Goal: Task Accomplishment & Management: Manage account settings

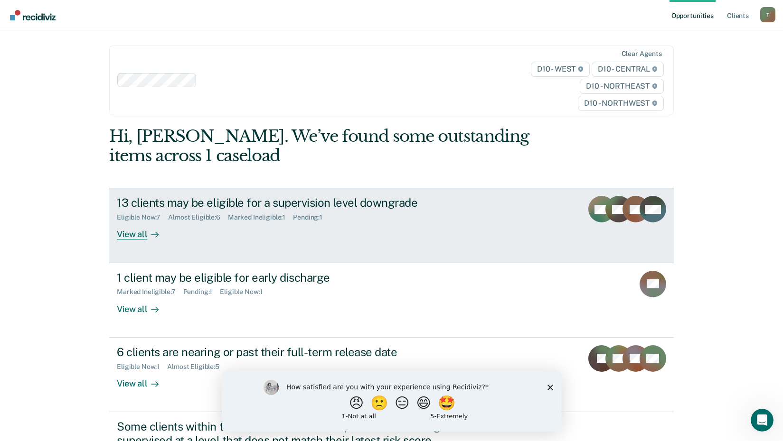
click at [214, 200] on div "13 clients may be eligible for a supervision level downgrade" at bounding box center [283, 203] width 333 height 14
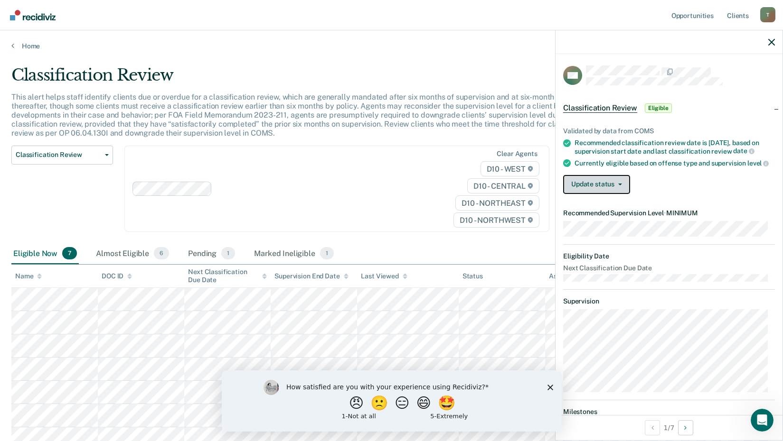
click at [603, 190] on button "Update status" at bounding box center [596, 184] width 67 height 19
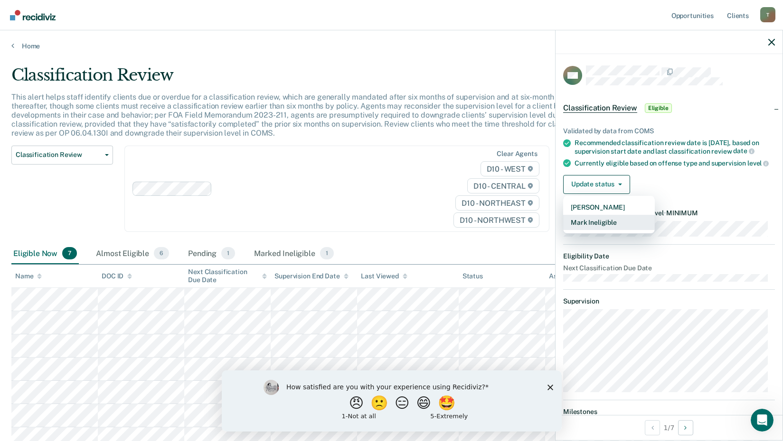
click at [590, 230] on button "Mark Ineligible" at bounding box center [609, 222] width 92 height 15
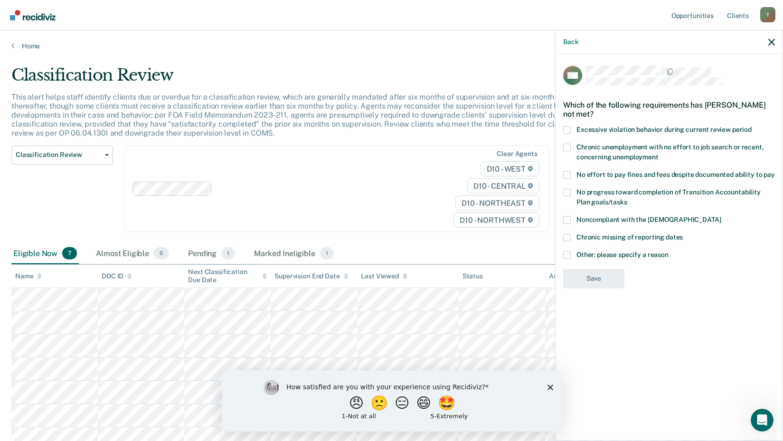
click at [569, 146] on span at bounding box center [567, 148] width 8 height 8
click at [658, 154] on input "Chronic unemployment with no effort to job search or recent, concerning unemplo…" at bounding box center [658, 154] width 0 height 0
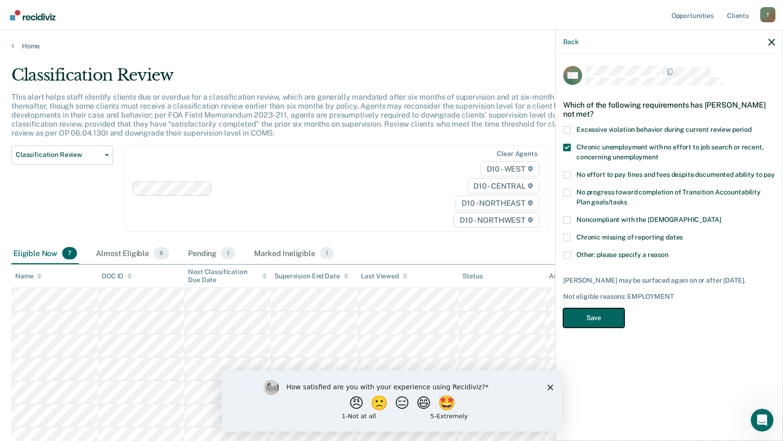
click at [600, 313] on button "Save" at bounding box center [593, 318] width 61 height 19
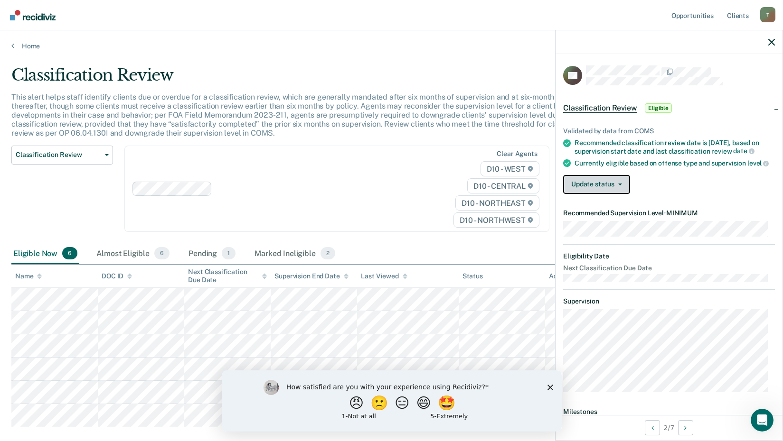
click at [621, 187] on button "Update status" at bounding box center [596, 184] width 67 height 19
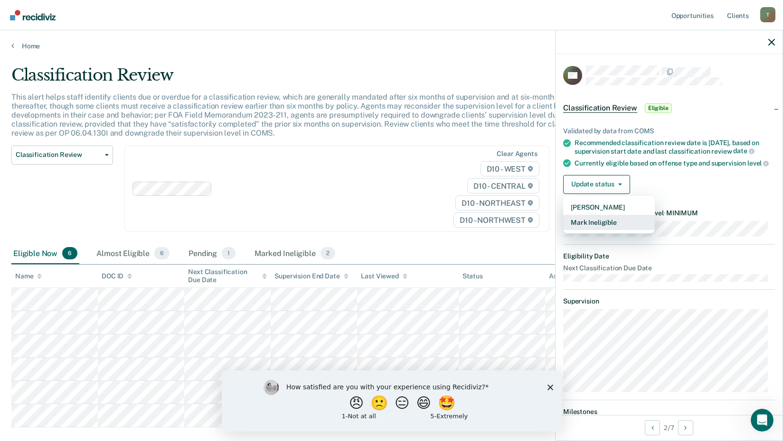
click at [595, 230] on button "Mark Ineligible" at bounding box center [609, 222] width 92 height 15
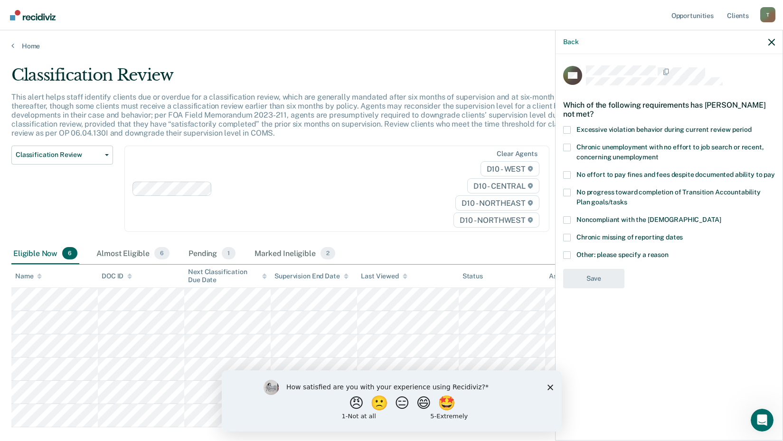
click at [562, 193] on div "GD Which of the following requirements has [PERSON_NAME] not met? Excessive vio…" at bounding box center [668, 246] width 227 height 385
click at [571, 189] on label "No progress toward completion of Transition Accountability Plan goals/tasks" at bounding box center [669, 199] width 212 height 20
click at [627, 199] on input "No progress toward completion of Transition Accountability Plan goals/tasks" at bounding box center [627, 199] width 0 height 0
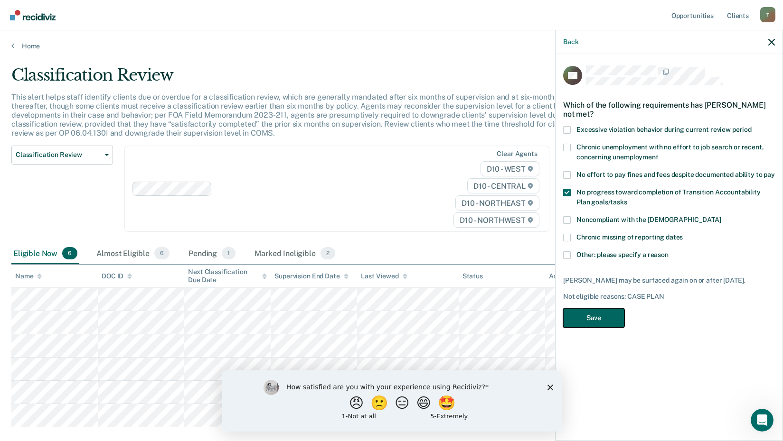
click at [590, 317] on button "Save" at bounding box center [593, 318] width 61 height 19
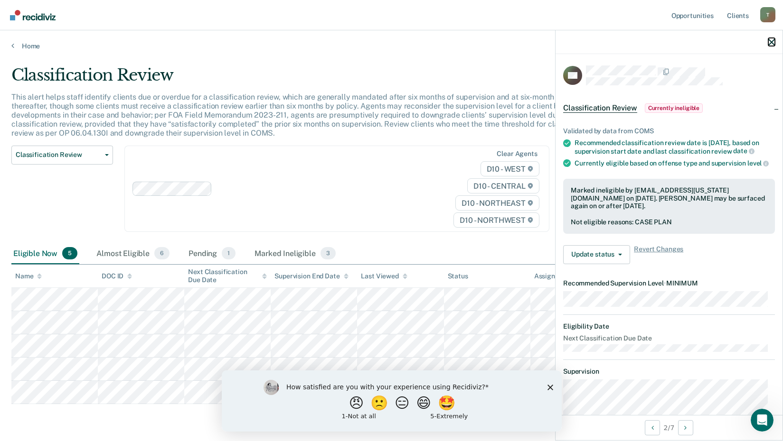
click at [769, 41] on icon "button" at bounding box center [771, 42] width 7 height 7
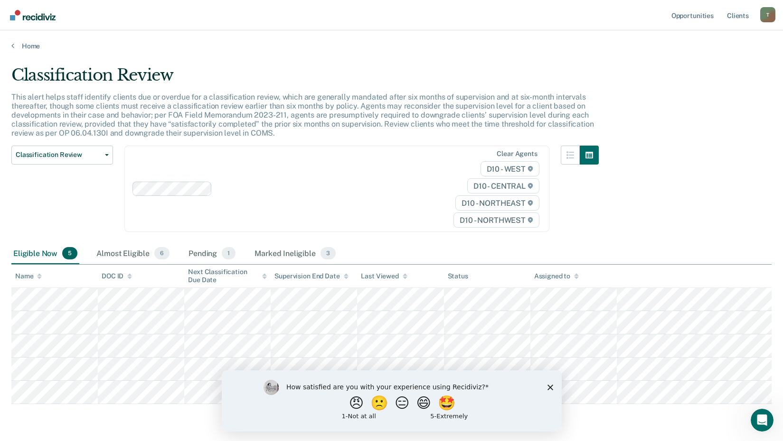
click at [545, 390] on div "How satisfied are you with your experience using Recidiviz? 😠 🙁 😑 😄 🤩 1 - Not a…" at bounding box center [391, 400] width 340 height 61
click at [547, 389] on polygon "Close survey" at bounding box center [550, 387] width 6 height 6
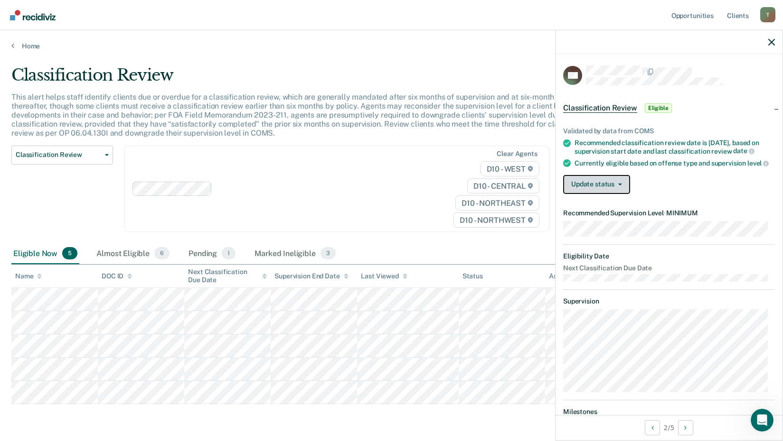
click at [618, 186] on icon "button" at bounding box center [620, 185] width 4 height 2
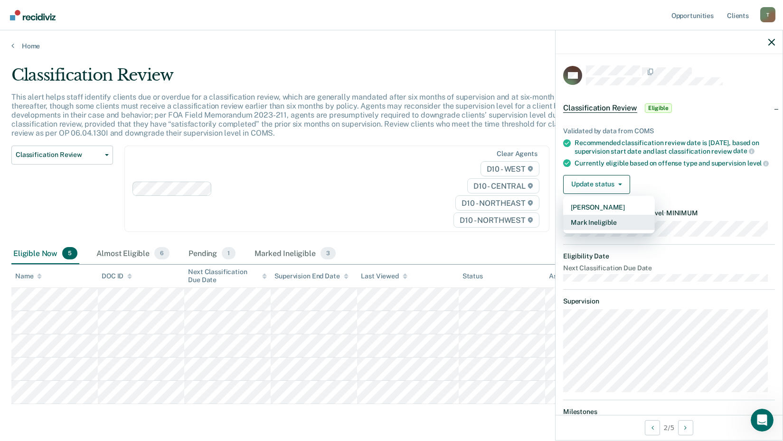
click at [596, 230] on button "Mark Ineligible" at bounding box center [609, 222] width 92 height 15
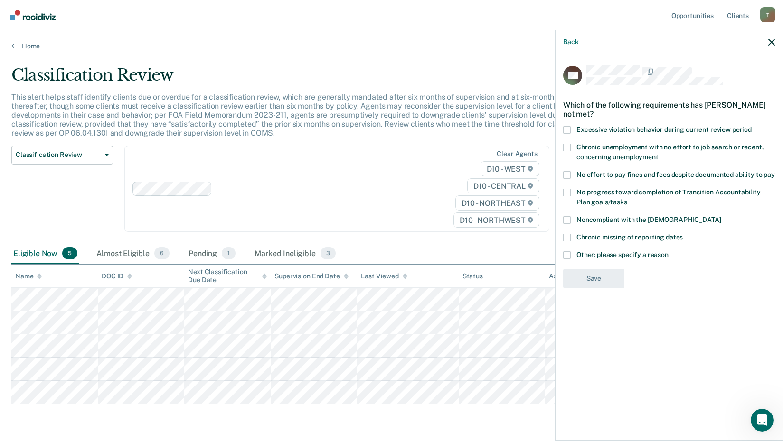
click at [566, 152] on label "Chronic unemployment with no effort to job search or recent, concerning unemplo…" at bounding box center [669, 154] width 212 height 20
click at [658, 154] on input "Chronic unemployment with no effort to job search or recent, concerning unemplo…" at bounding box center [658, 154] width 0 height 0
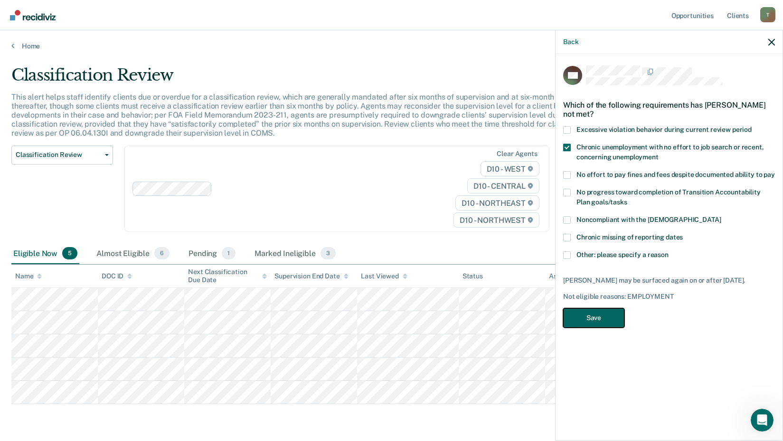
click at [602, 320] on button "Save" at bounding box center [593, 318] width 61 height 19
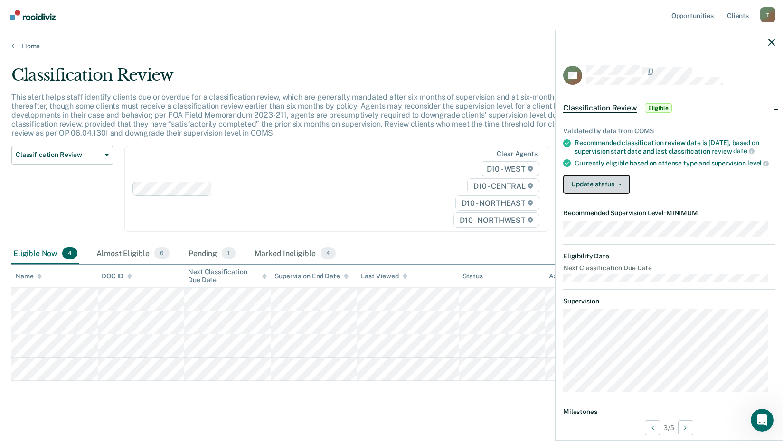
click at [608, 194] on button "Update status" at bounding box center [596, 184] width 67 height 19
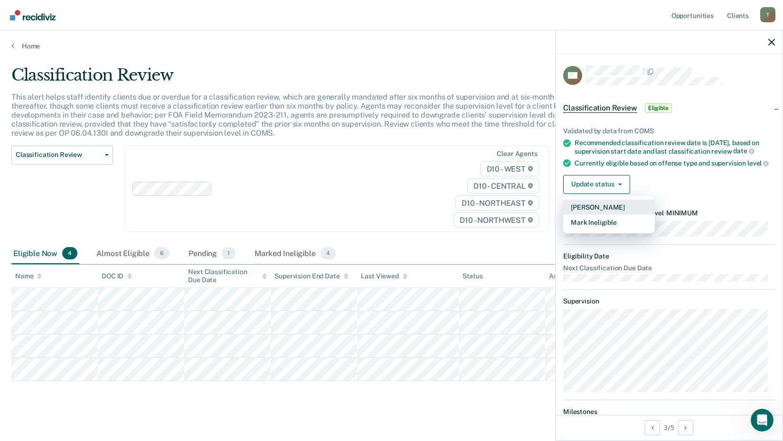
click at [600, 215] on button "[PERSON_NAME]" at bounding box center [609, 207] width 92 height 15
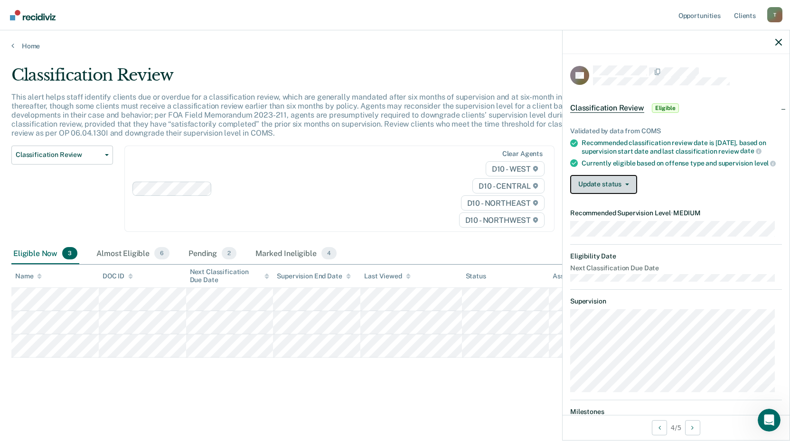
click at [626, 189] on button "Update status" at bounding box center [603, 184] width 67 height 19
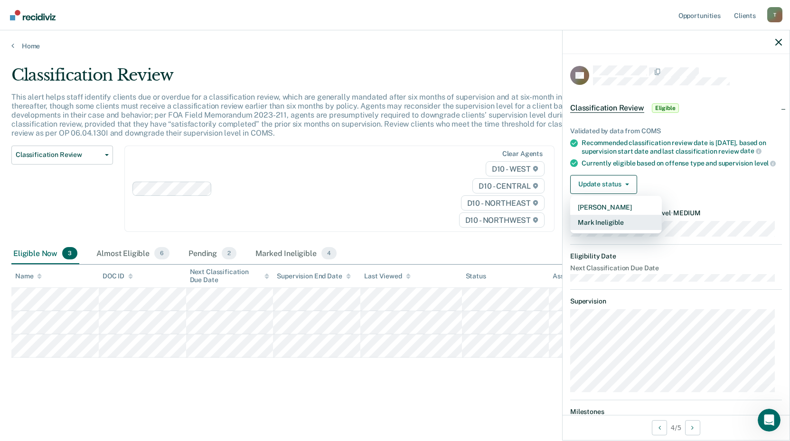
click at [611, 230] on button "Mark Ineligible" at bounding box center [616, 222] width 92 height 15
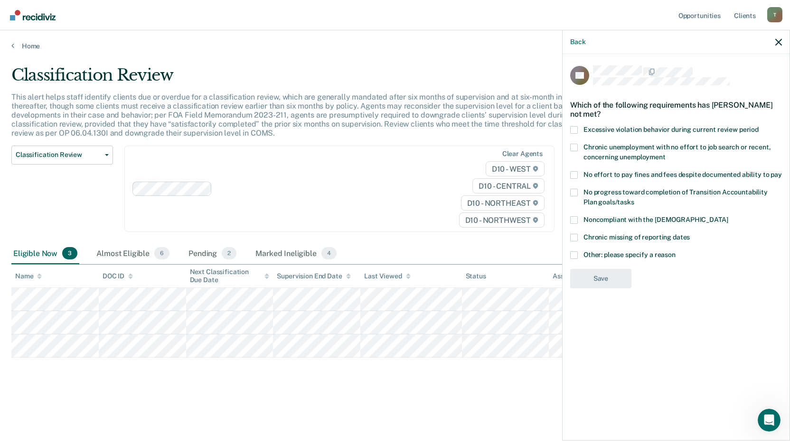
click at [573, 147] on span at bounding box center [574, 148] width 8 height 8
click at [665, 154] on input "Chronic unemployment with no effort to job search or recent, concerning unemplo…" at bounding box center [665, 154] width 0 height 0
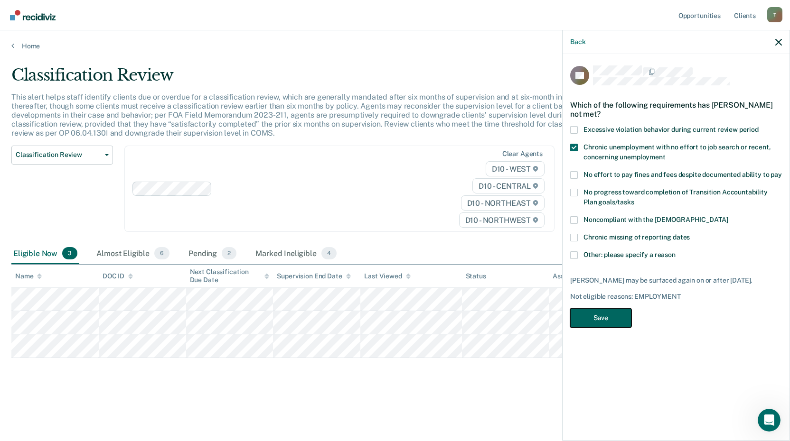
click at [602, 319] on button "Save" at bounding box center [600, 318] width 61 height 19
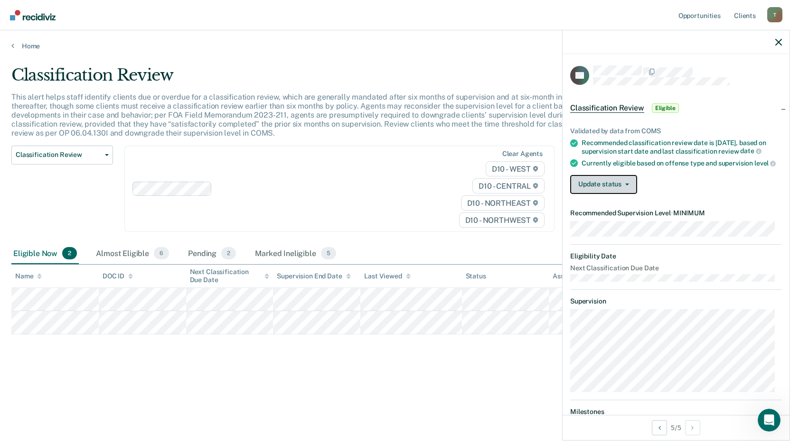
click at [629, 191] on button "Update status" at bounding box center [603, 184] width 67 height 19
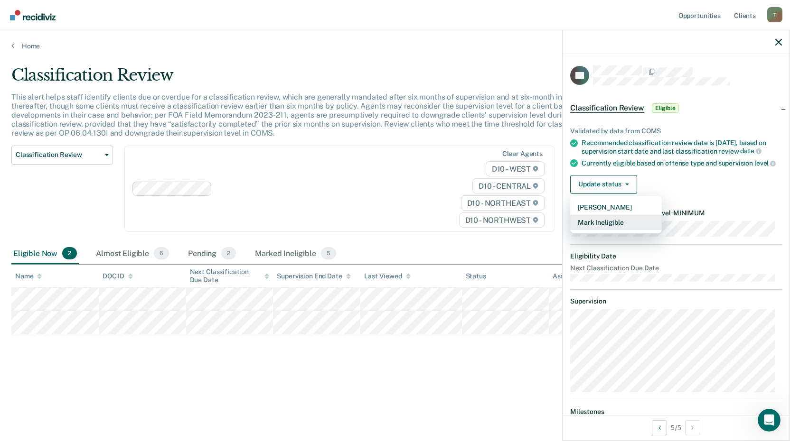
click at [607, 228] on button "Mark Ineligible" at bounding box center [616, 222] width 92 height 15
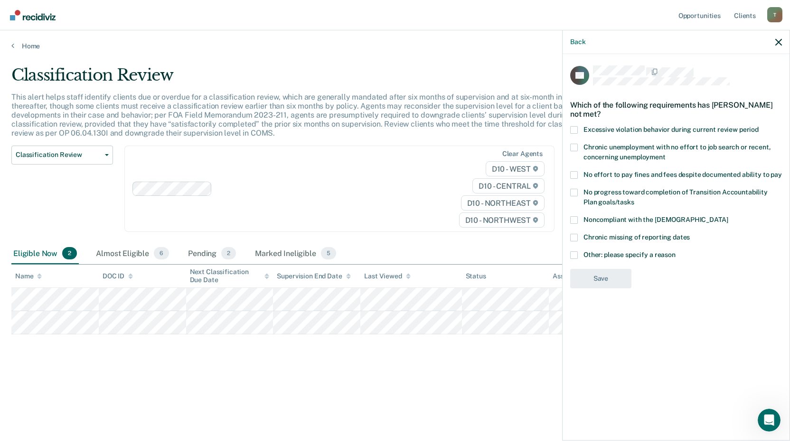
click at [575, 146] on span at bounding box center [574, 148] width 8 height 8
click at [665, 154] on input "Chronic unemployment with no effort to job search or recent, concerning unemplo…" at bounding box center [665, 154] width 0 height 0
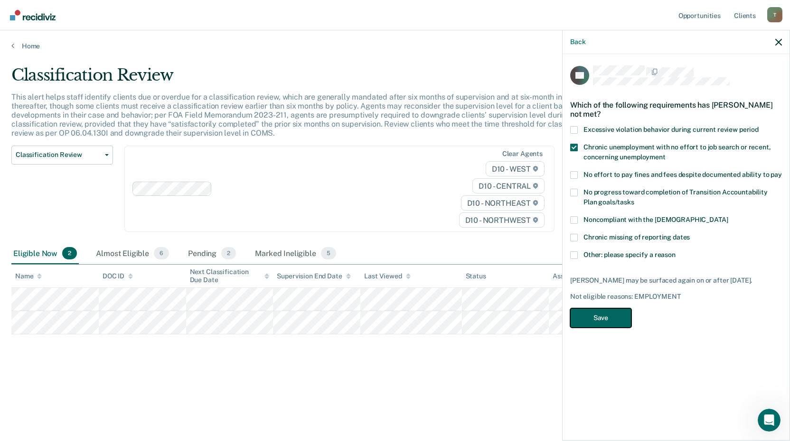
click at [604, 315] on button "Save" at bounding box center [600, 318] width 61 height 19
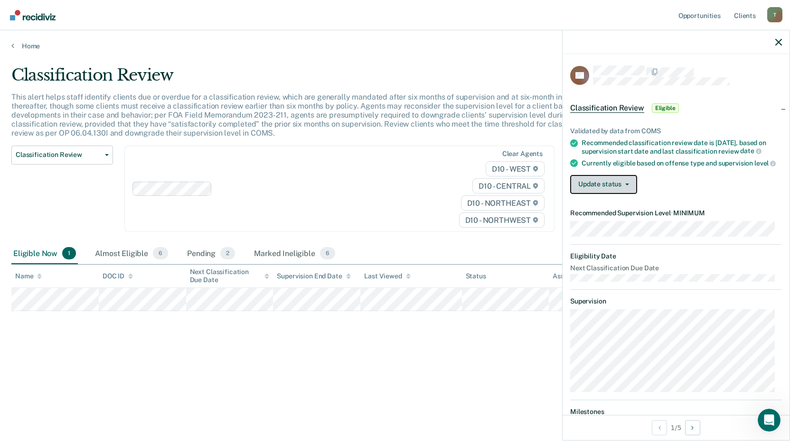
click at [608, 189] on button "Update status" at bounding box center [603, 184] width 67 height 19
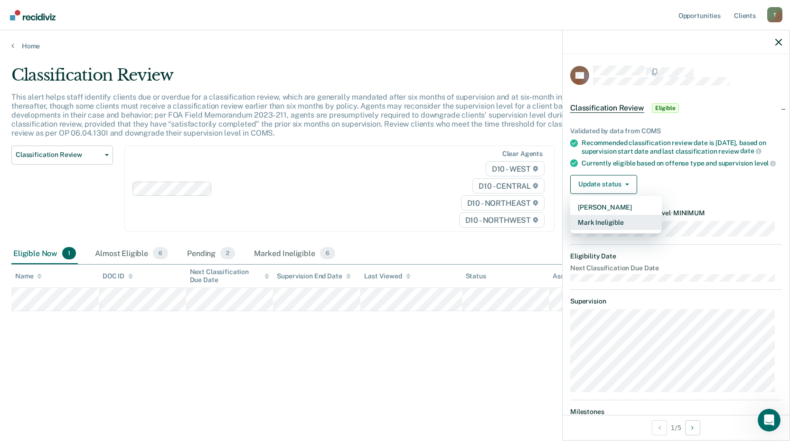
click at [598, 229] on button "Mark Ineligible" at bounding box center [616, 222] width 92 height 15
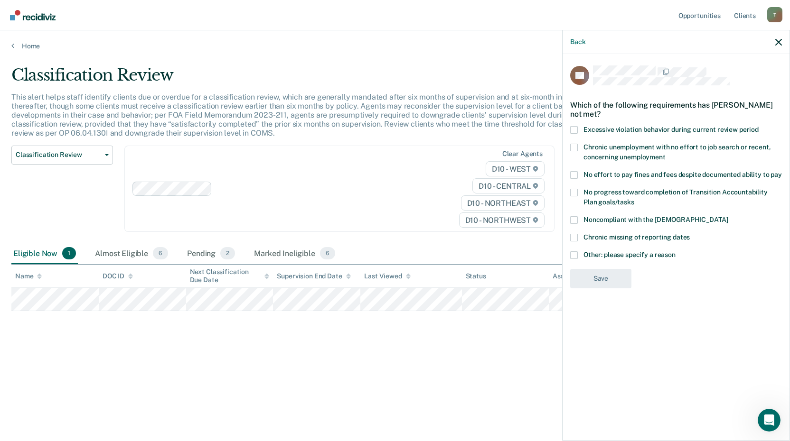
click at [574, 147] on span at bounding box center [574, 148] width 8 height 8
click at [665, 154] on input "Chronic unemployment with no effort to job search or recent, concerning unemplo…" at bounding box center [665, 154] width 0 height 0
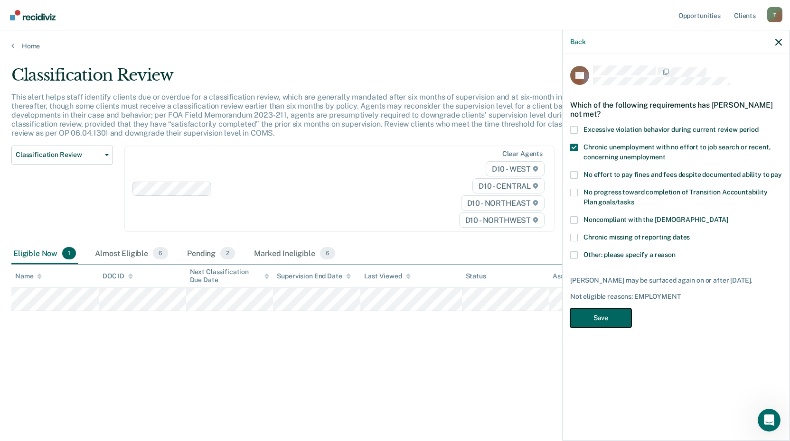
click at [599, 318] on button "Save" at bounding box center [600, 318] width 61 height 19
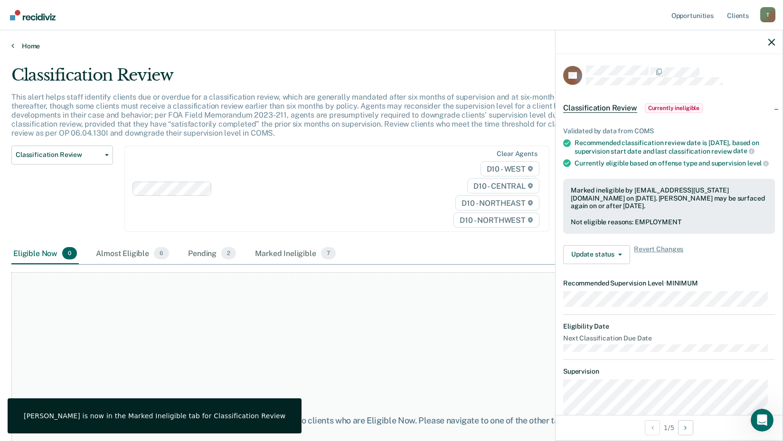
click at [34, 47] on link "Home" at bounding box center [391, 46] width 760 height 9
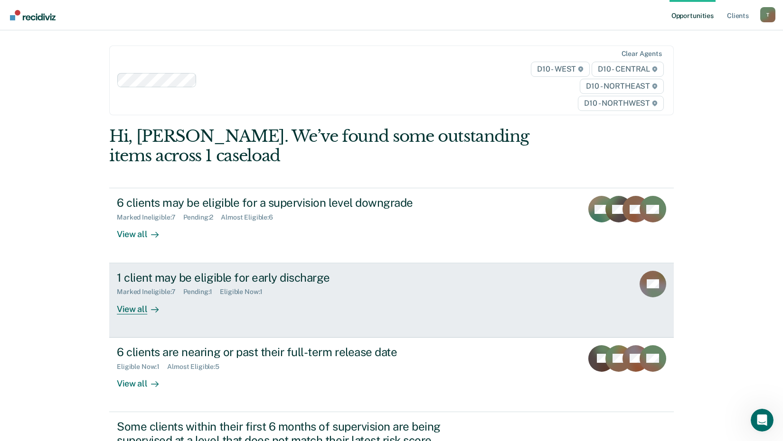
click at [137, 312] on div "View all" at bounding box center [143, 305] width 53 height 19
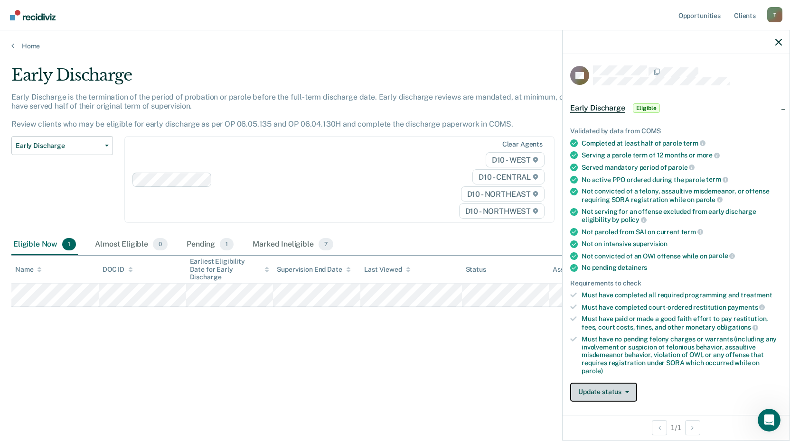
click at [589, 390] on button "Update status" at bounding box center [603, 392] width 67 height 19
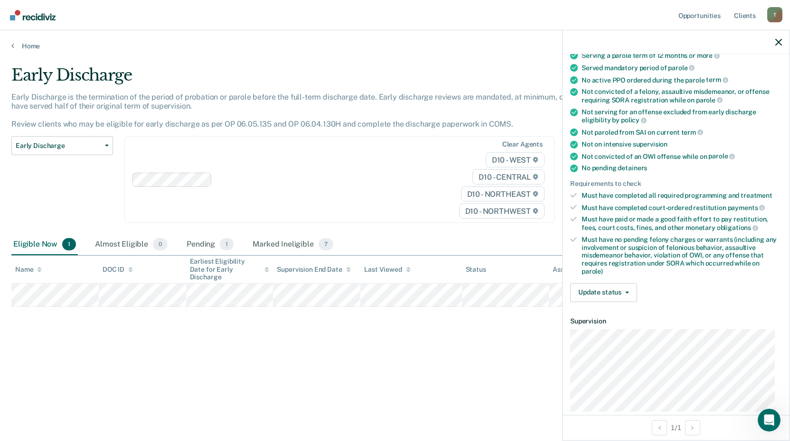
scroll to position [115, 0]
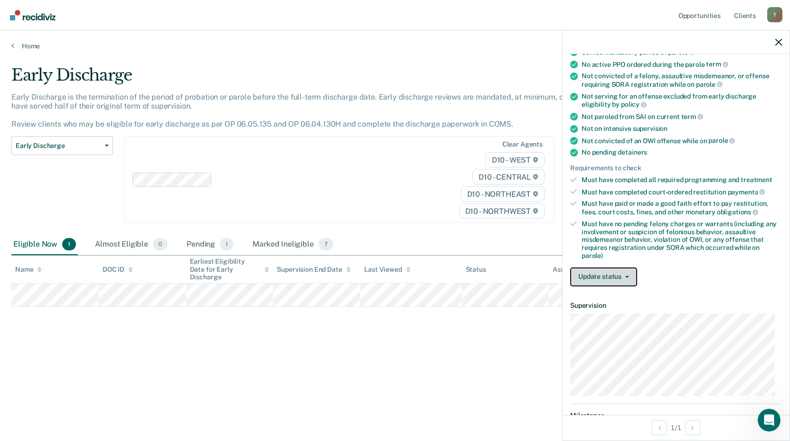
click at [618, 281] on button "Update status" at bounding box center [603, 277] width 67 height 19
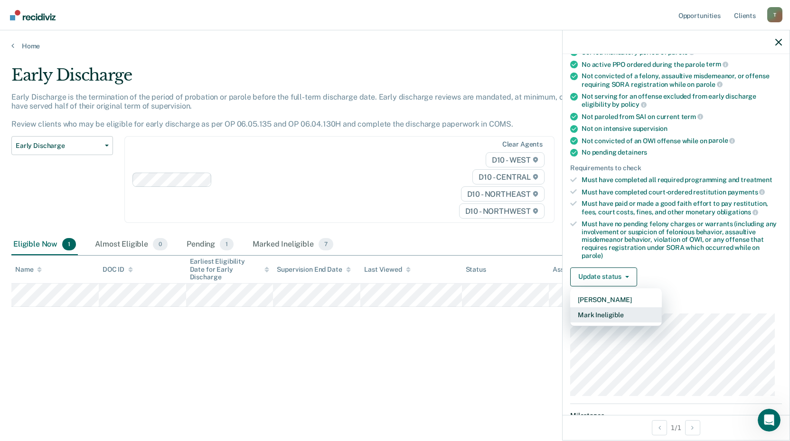
click at [611, 316] on button "Mark Ineligible" at bounding box center [616, 315] width 92 height 15
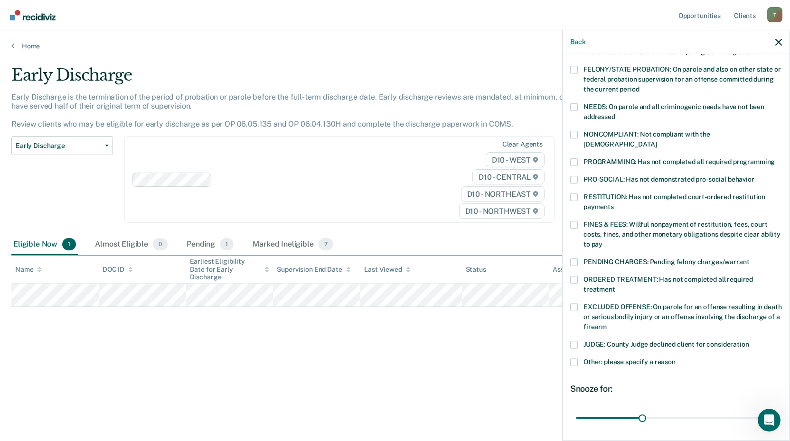
click at [577, 221] on span at bounding box center [574, 225] width 8 height 8
click at [602, 241] on input "FINES & FEES: Willful nonpayment of restitution, fees, court costs, fines, and …" at bounding box center [602, 241] width 0 height 0
drag, startPoint x: 641, startPoint y: 408, endPoint x: 842, endPoint y: 390, distance: 201.6
type input "90"
click at [776, 410] on input "range" at bounding box center [676, 418] width 200 height 17
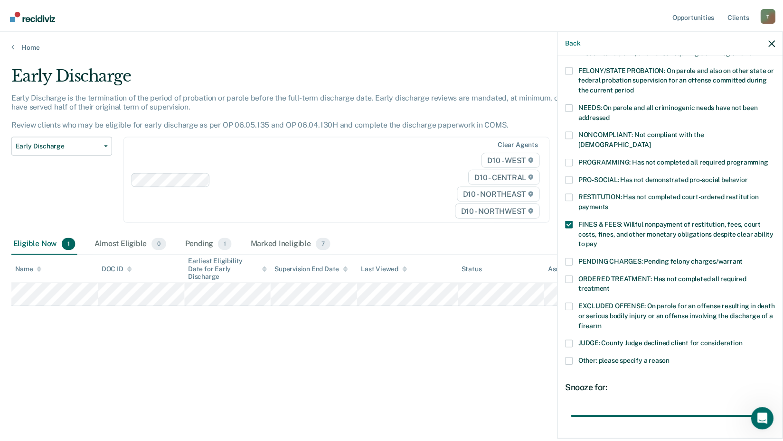
scroll to position [183, 0]
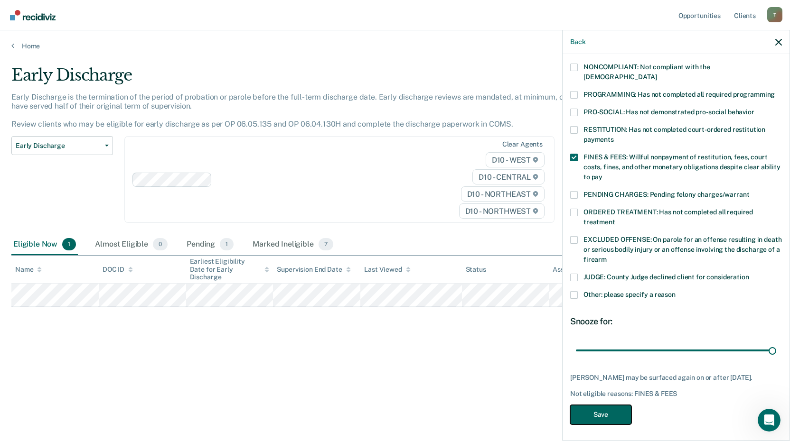
click at [599, 412] on button "Save" at bounding box center [600, 414] width 61 height 19
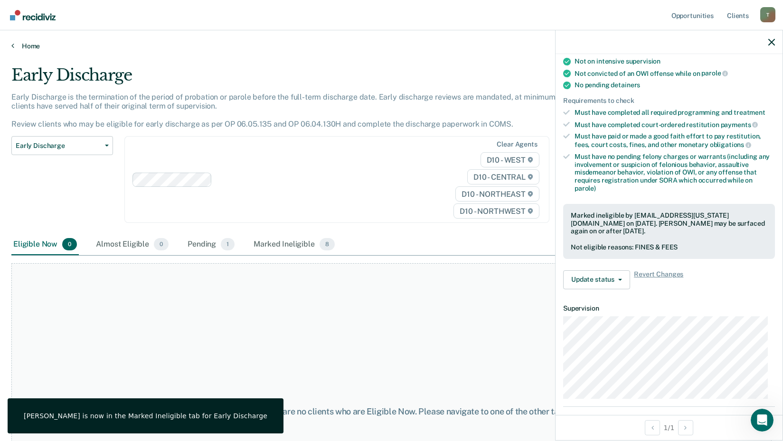
click at [23, 47] on link "Home" at bounding box center [391, 46] width 760 height 9
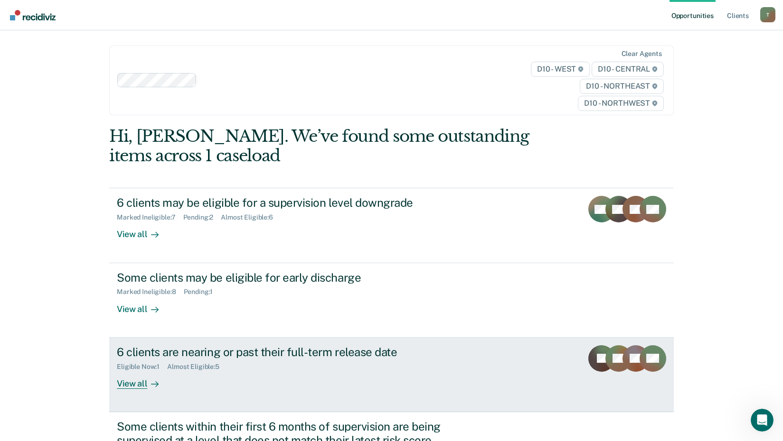
click at [319, 356] on div "6 clients are nearing or past their full-term release date" at bounding box center [283, 353] width 333 height 14
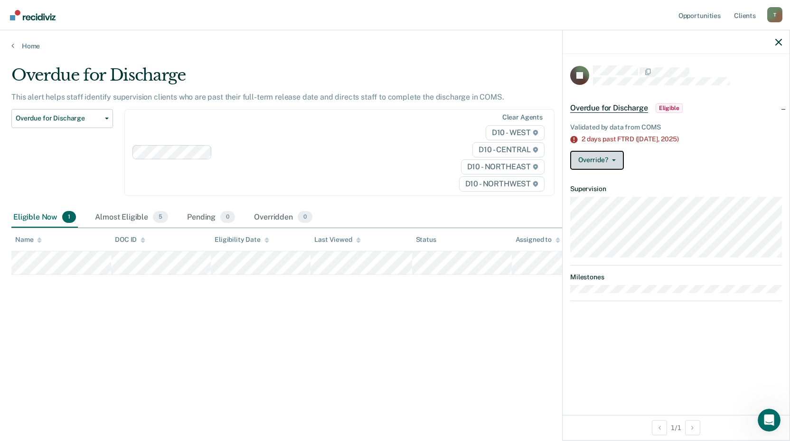
click at [609, 161] on button "Override?" at bounding box center [597, 160] width 54 height 19
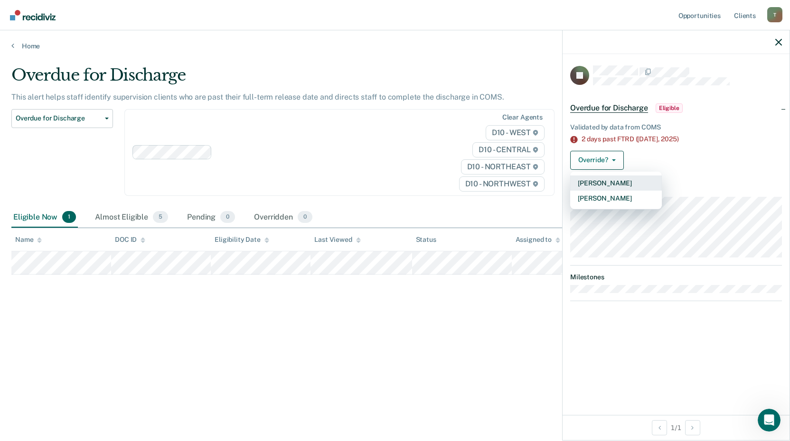
click at [602, 179] on button "[PERSON_NAME]" at bounding box center [616, 183] width 92 height 15
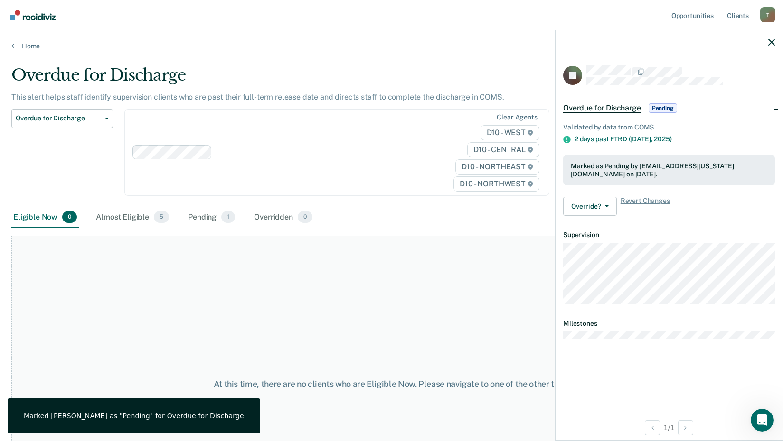
click at [10, 42] on div "Home" at bounding box center [391, 40] width 783 height 20
click at [16, 46] on link "Home" at bounding box center [391, 46] width 760 height 9
